Goal: Browse casually

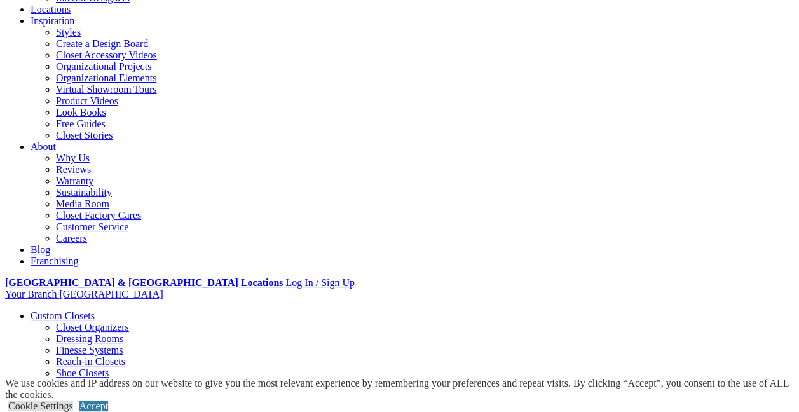
scroll to position [214, 0]
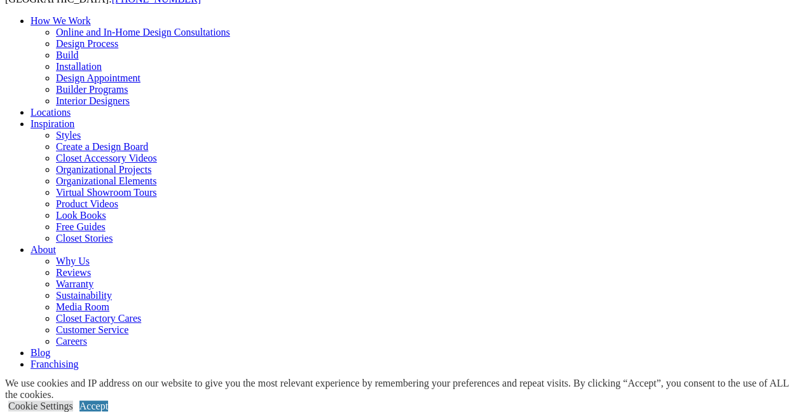
scroll to position [112, 0]
